Goal: Information Seeking & Learning: Check status

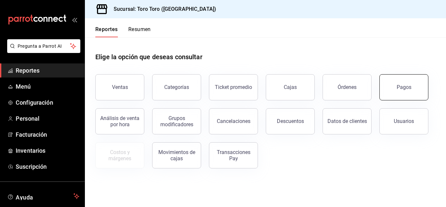
click at [399, 88] on div "Pagos" at bounding box center [404, 87] width 15 height 6
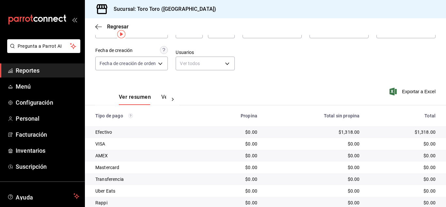
scroll to position [93, 0]
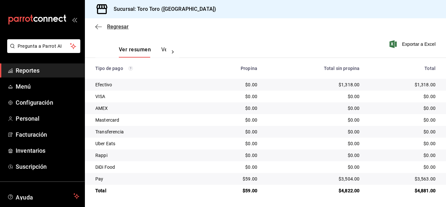
click at [118, 26] on span "Regresar" at bounding box center [118, 27] width 22 height 6
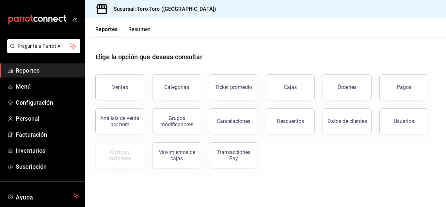
click at [131, 31] on button "Resumen" at bounding box center [139, 31] width 23 height 11
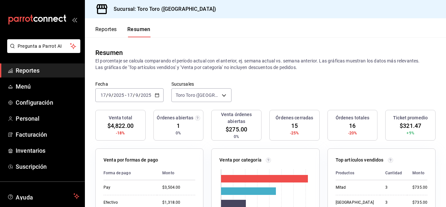
click at [106, 31] on button "Reportes" at bounding box center [106, 31] width 22 height 11
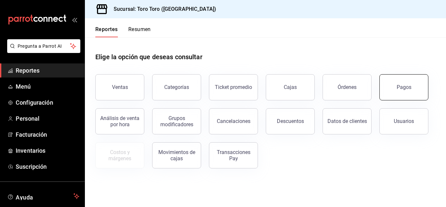
click at [396, 87] on button "Pagos" at bounding box center [404, 87] width 49 height 26
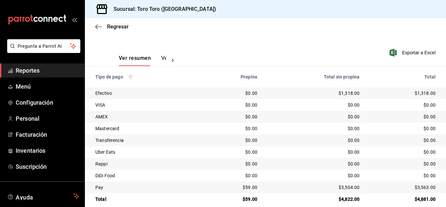
scroll to position [93, 0]
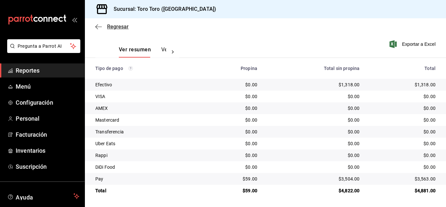
click at [115, 28] on span "Regresar" at bounding box center [118, 27] width 22 height 6
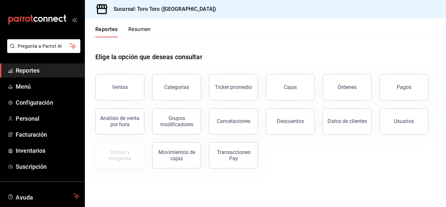
click at [145, 35] on button "Resumen" at bounding box center [139, 31] width 23 height 11
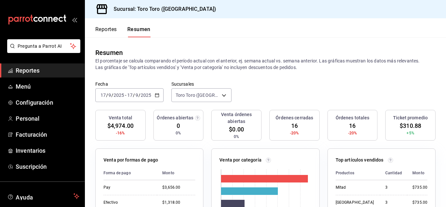
click at [119, 30] on div "Reportes Resumen" at bounding box center [122, 31] width 55 height 11
click at [106, 27] on button "Reportes" at bounding box center [106, 31] width 22 height 11
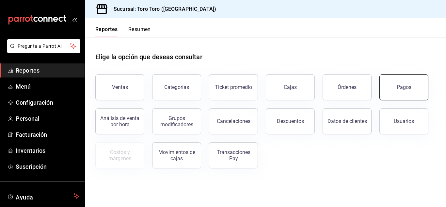
click at [399, 77] on button "Pagos" at bounding box center [404, 87] width 49 height 26
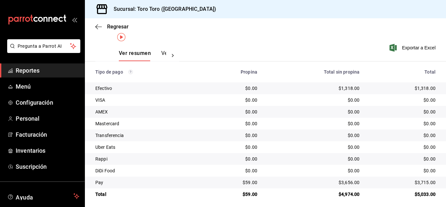
scroll to position [93, 0]
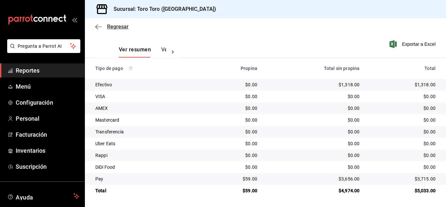
click at [119, 25] on span "Regresar" at bounding box center [118, 27] width 22 height 6
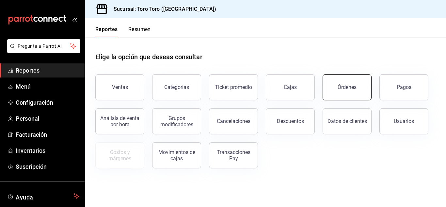
click at [344, 86] on div "Órdenes" at bounding box center [347, 87] width 19 height 6
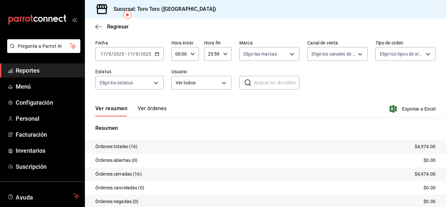
scroll to position [33, 0]
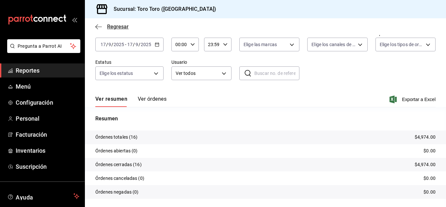
click at [109, 26] on span "Regresar" at bounding box center [118, 27] width 22 height 6
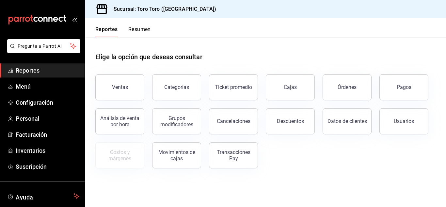
click at [129, 97] on button "Ventas" at bounding box center [119, 87] width 49 height 26
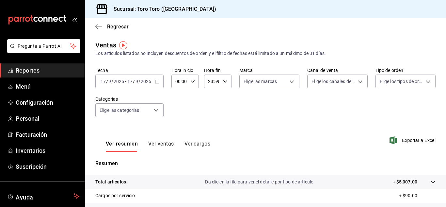
click at [188, 140] on div "Ver resumen Ver ventas Ver cargos" at bounding box center [152, 142] width 115 height 19
click at [190, 146] on button "Ver cargos" at bounding box center [198, 145] width 26 height 11
